Goal: Complete application form

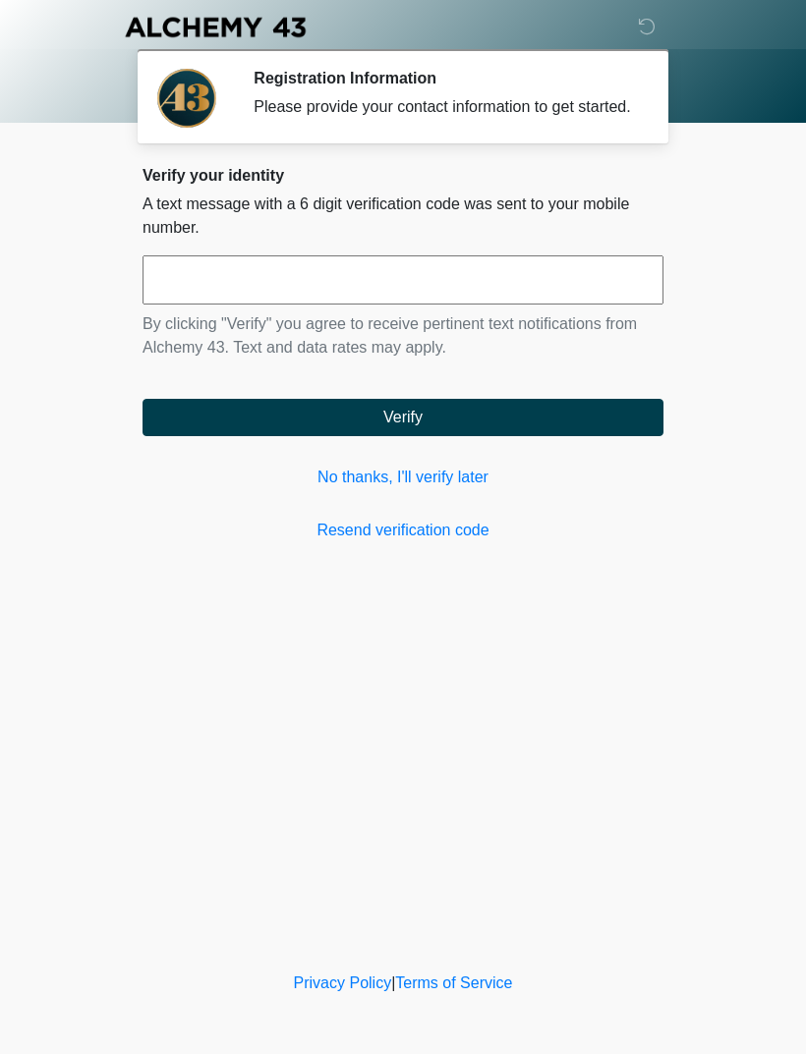
click at [469, 305] on input "text" at bounding box center [402, 279] width 521 height 49
type input "******"
click at [503, 436] on button "Verify" at bounding box center [402, 417] width 521 height 37
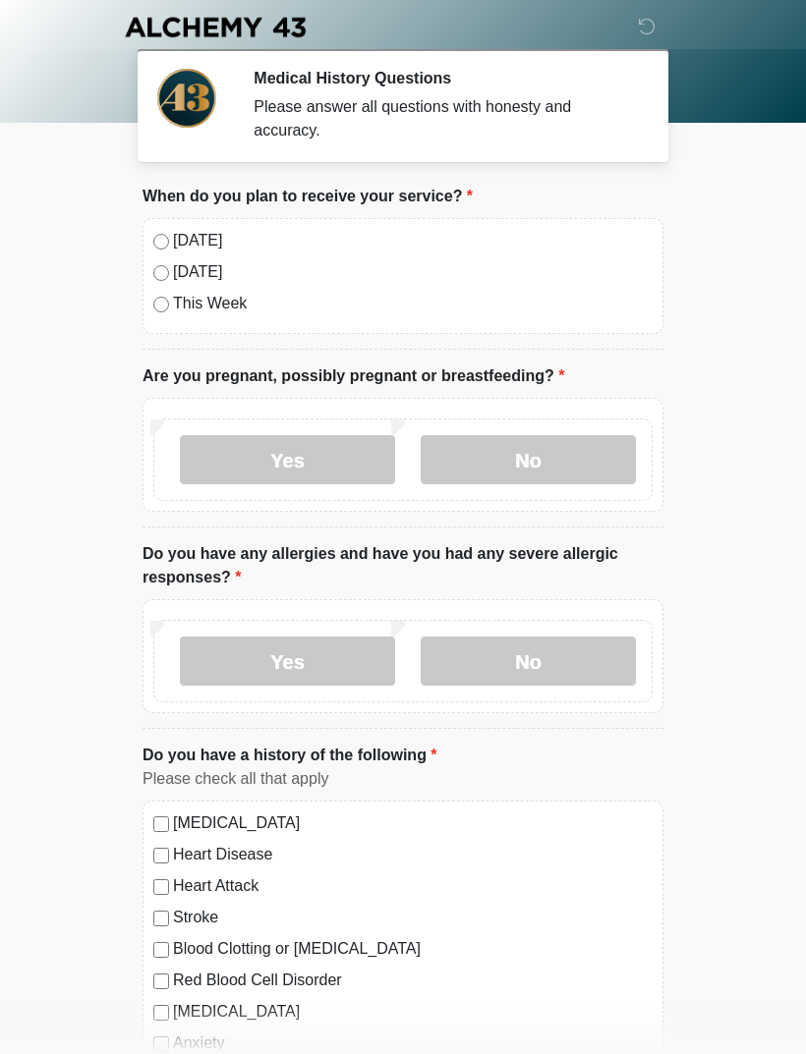
click at [201, 234] on label "[DATE]" at bounding box center [412, 241] width 479 height 24
click at [550, 462] on label "No" at bounding box center [527, 459] width 215 height 49
click at [573, 668] on label "No" at bounding box center [527, 661] width 215 height 49
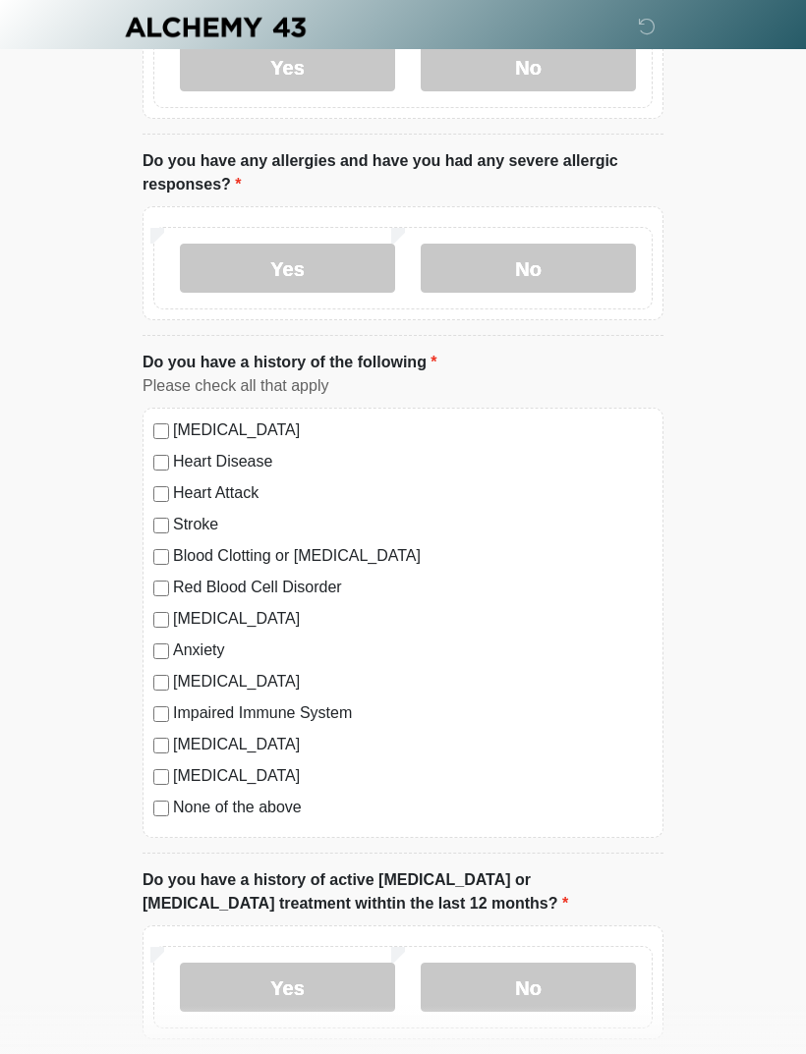
scroll to position [395, 0]
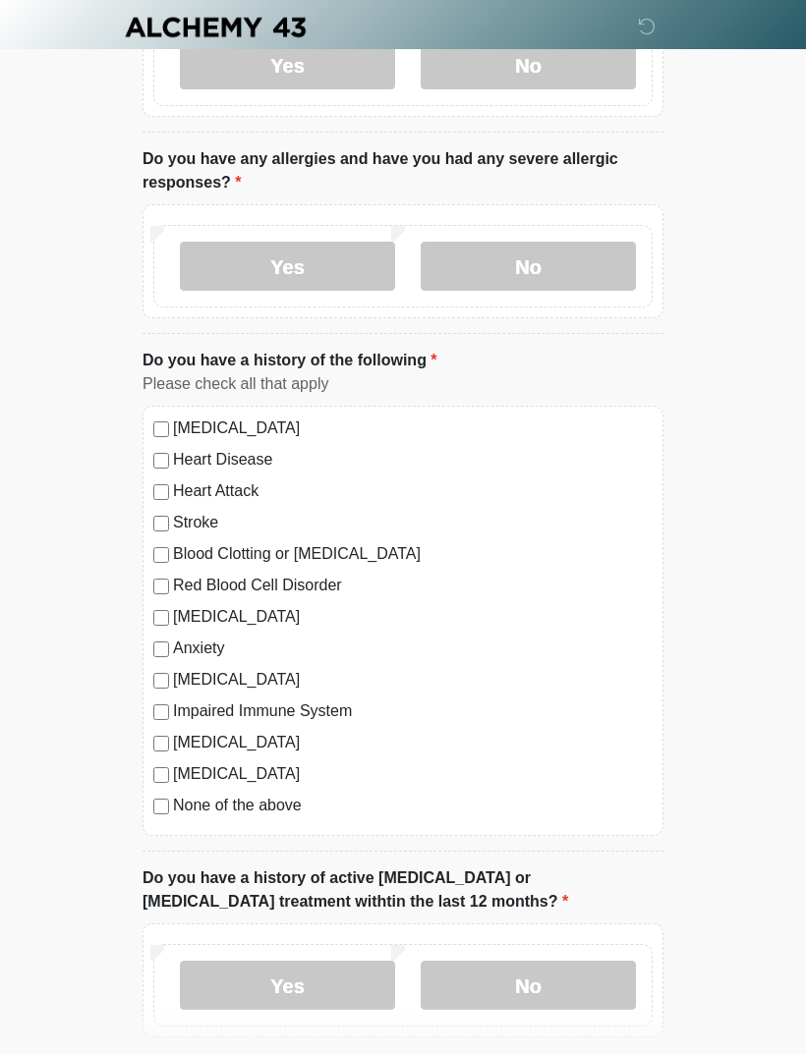
click at [258, 808] on label "None of the above" at bounding box center [412, 806] width 479 height 24
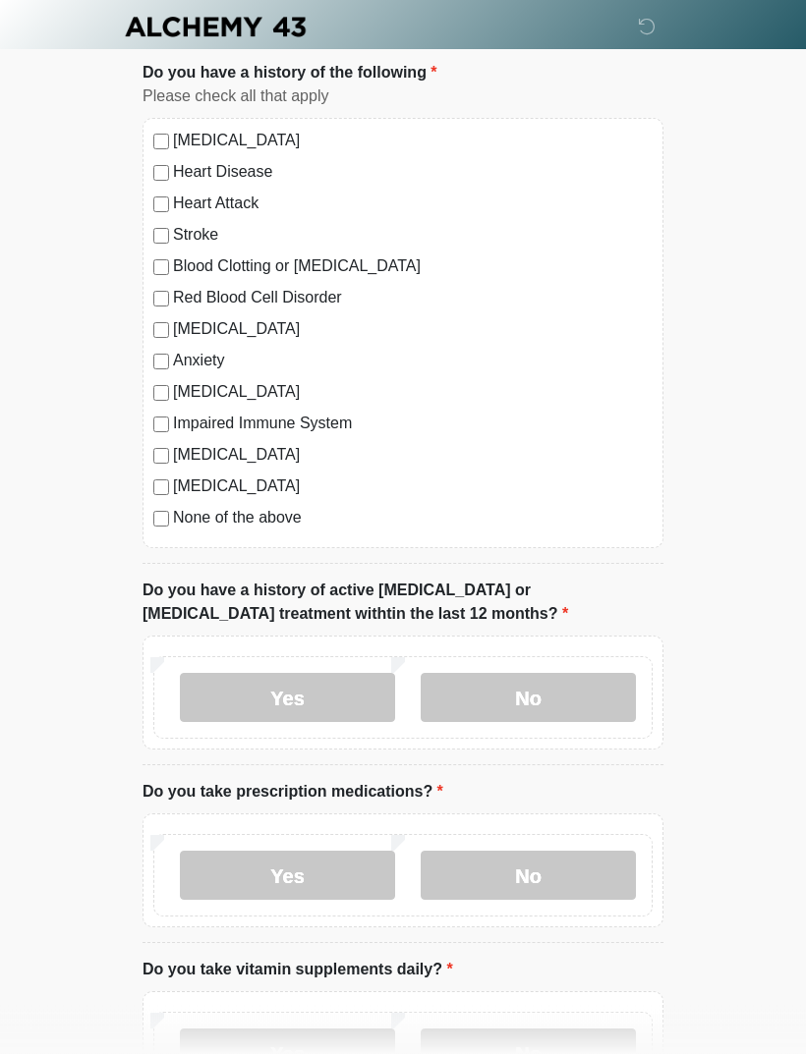
click at [532, 708] on label "No" at bounding box center [527, 698] width 215 height 49
click at [543, 871] on label "No" at bounding box center [527, 875] width 215 height 49
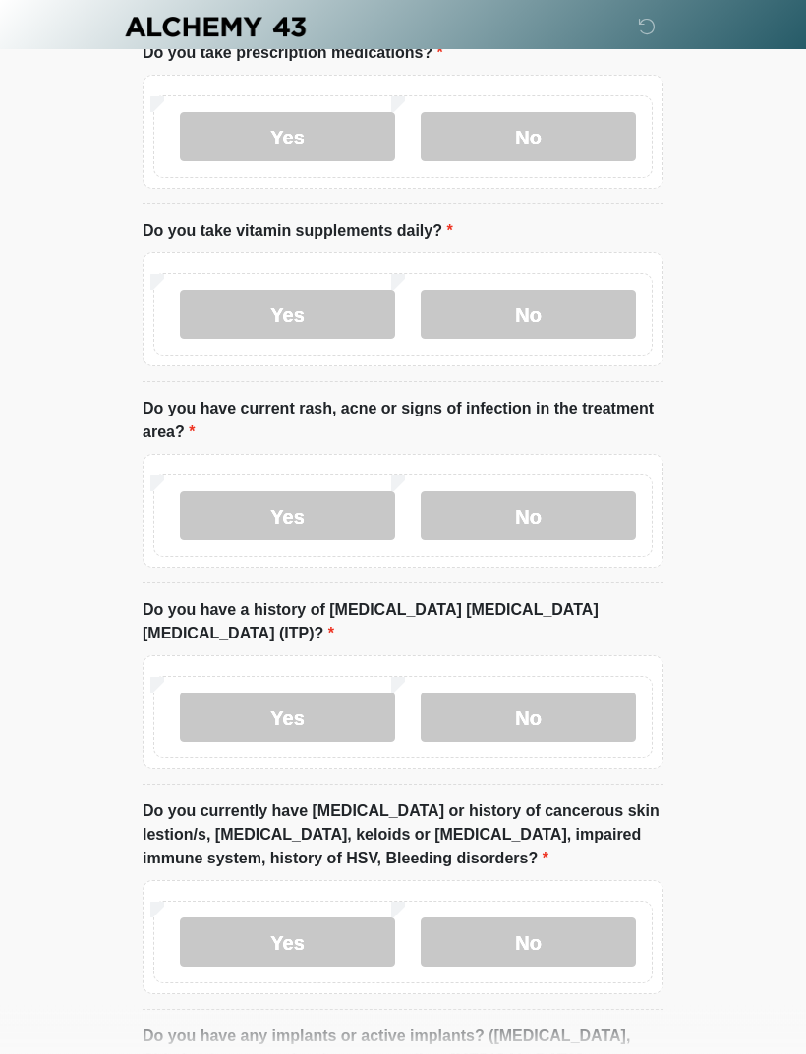
click at [524, 294] on label "No" at bounding box center [527, 315] width 215 height 49
click at [517, 521] on label "No" at bounding box center [527, 515] width 215 height 49
click at [542, 694] on label "No" at bounding box center [527, 717] width 215 height 49
click at [557, 934] on label "No" at bounding box center [527, 942] width 215 height 49
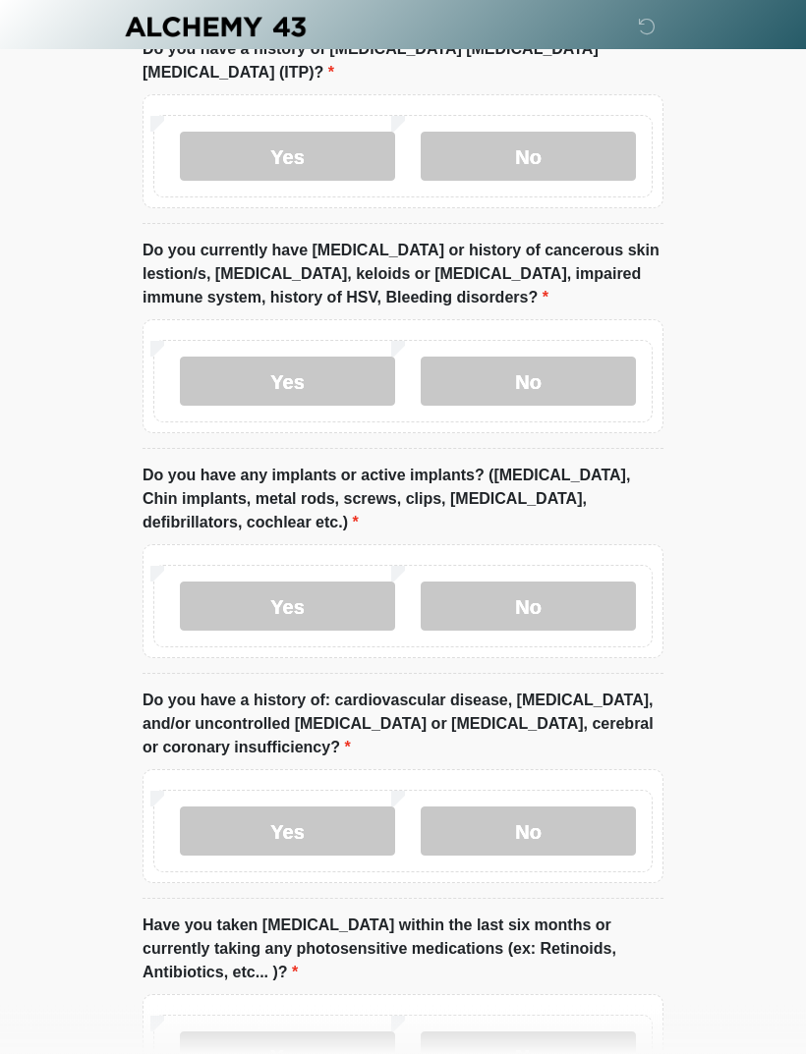
scroll to position [1983, 0]
click at [529, 584] on label "No" at bounding box center [527, 606] width 215 height 49
click at [542, 814] on label "No" at bounding box center [527, 831] width 215 height 49
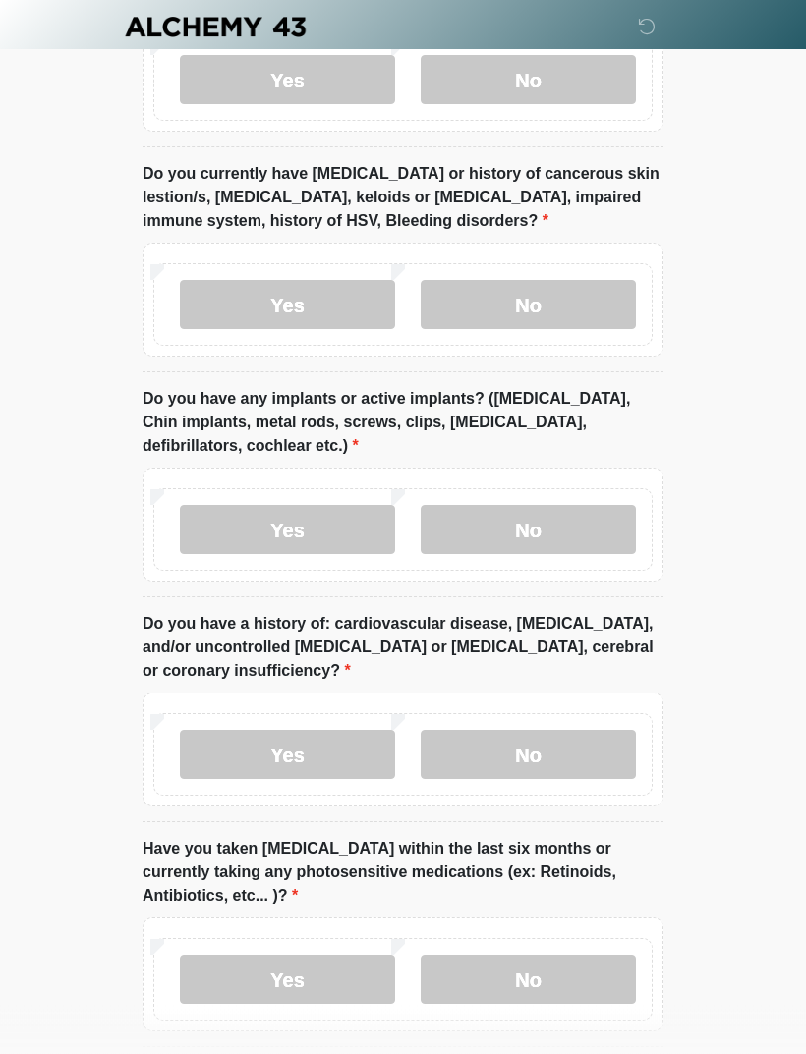
scroll to position [2119, 0]
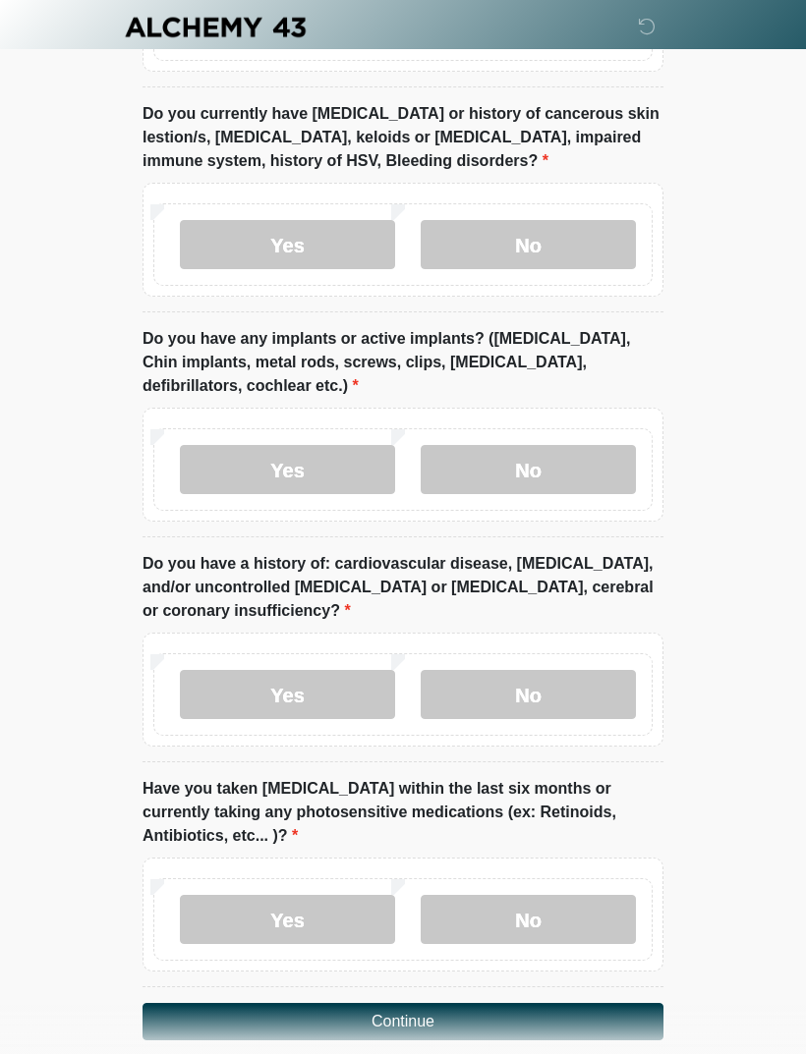
click at [556, 895] on label "No" at bounding box center [527, 919] width 215 height 49
click at [544, 1003] on button "Continue" at bounding box center [402, 1021] width 521 height 37
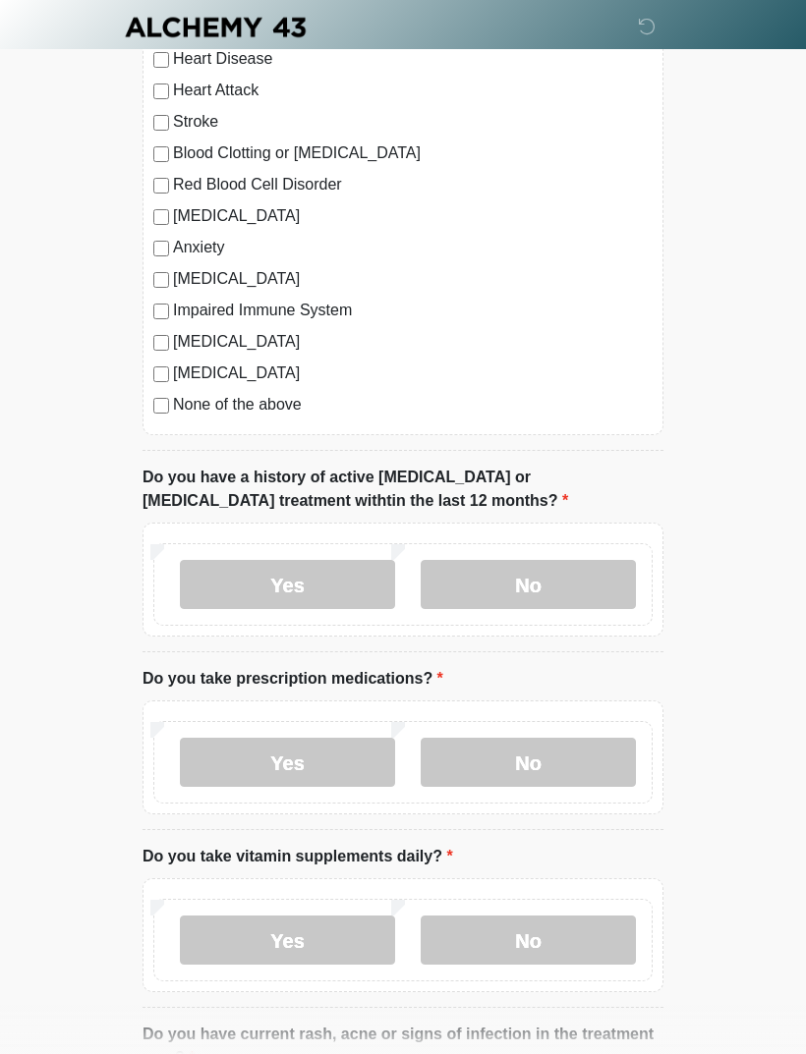
scroll to position [0, 0]
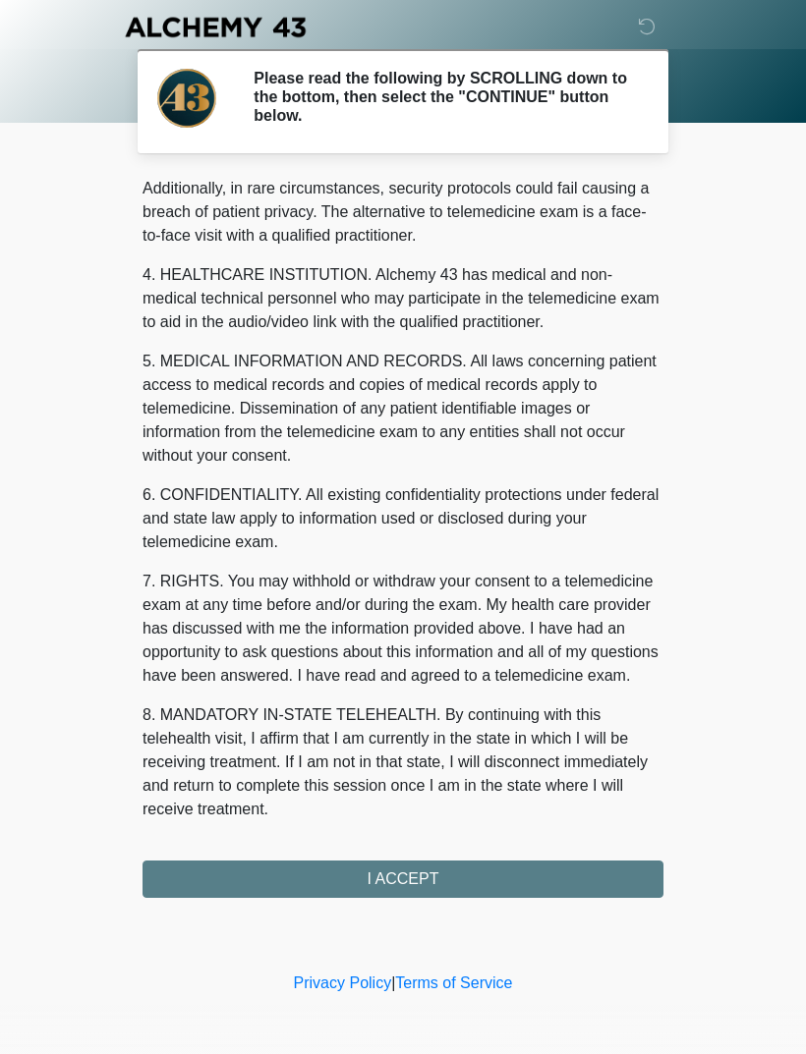
click at [462, 887] on div "1. PURPOSE. The purpose of this form is to obtain your consent for a telemedici…" at bounding box center [402, 537] width 521 height 722
click at [445, 879] on button "I ACCEPT" at bounding box center [402, 879] width 521 height 37
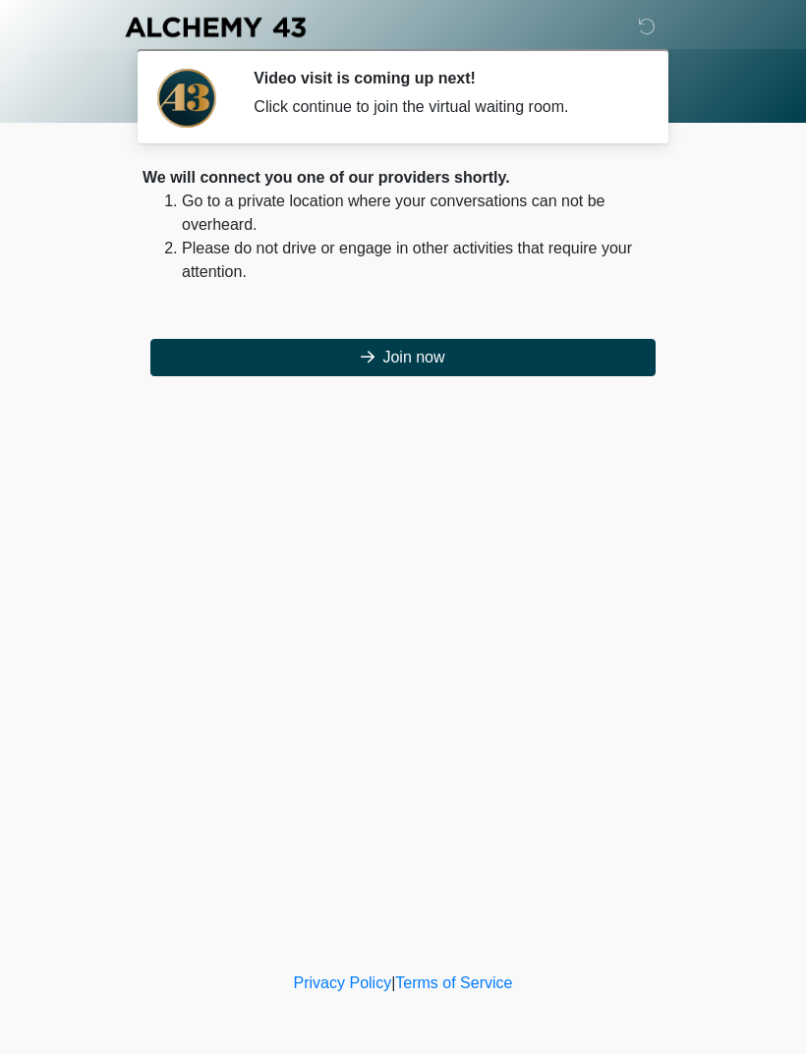
click at [499, 366] on button "Join now" at bounding box center [402, 357] width 505 height 37
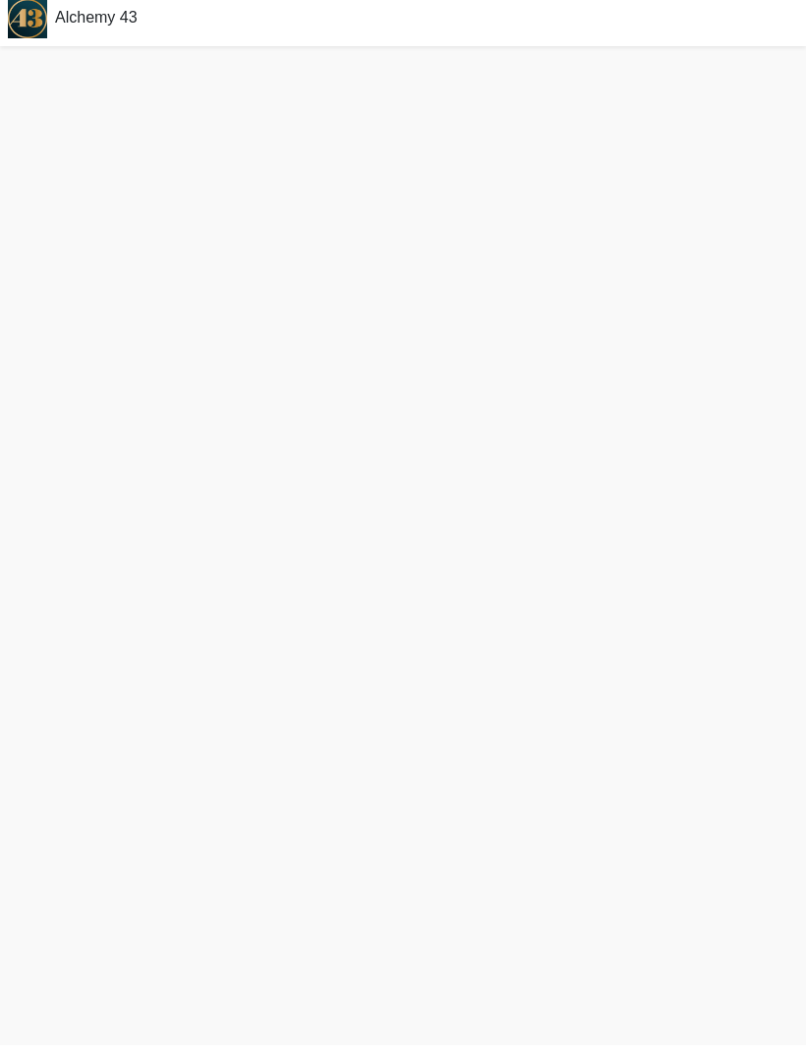
scroll to position [9, 0]
